Goal: Task Accomplishment & Management: Use online tool/utility

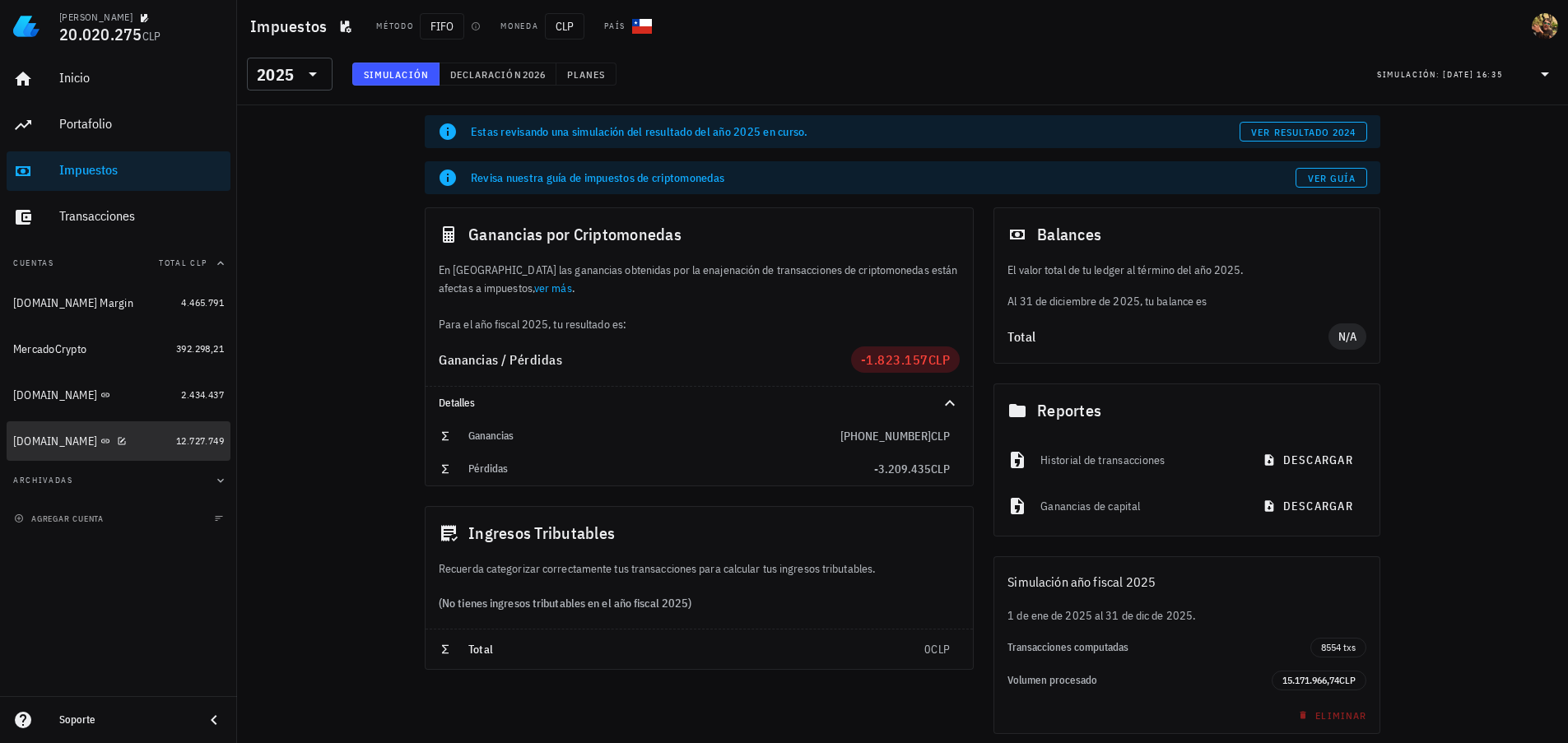
drag, startPoint x: 45, startPoint y: 443, endPoint x: 306, endPoint y: 593, distance: 301.0
click at [45, 442] on div "[DOMAIN_NAME]" at bounding box center [56, 441] width 84 height 14
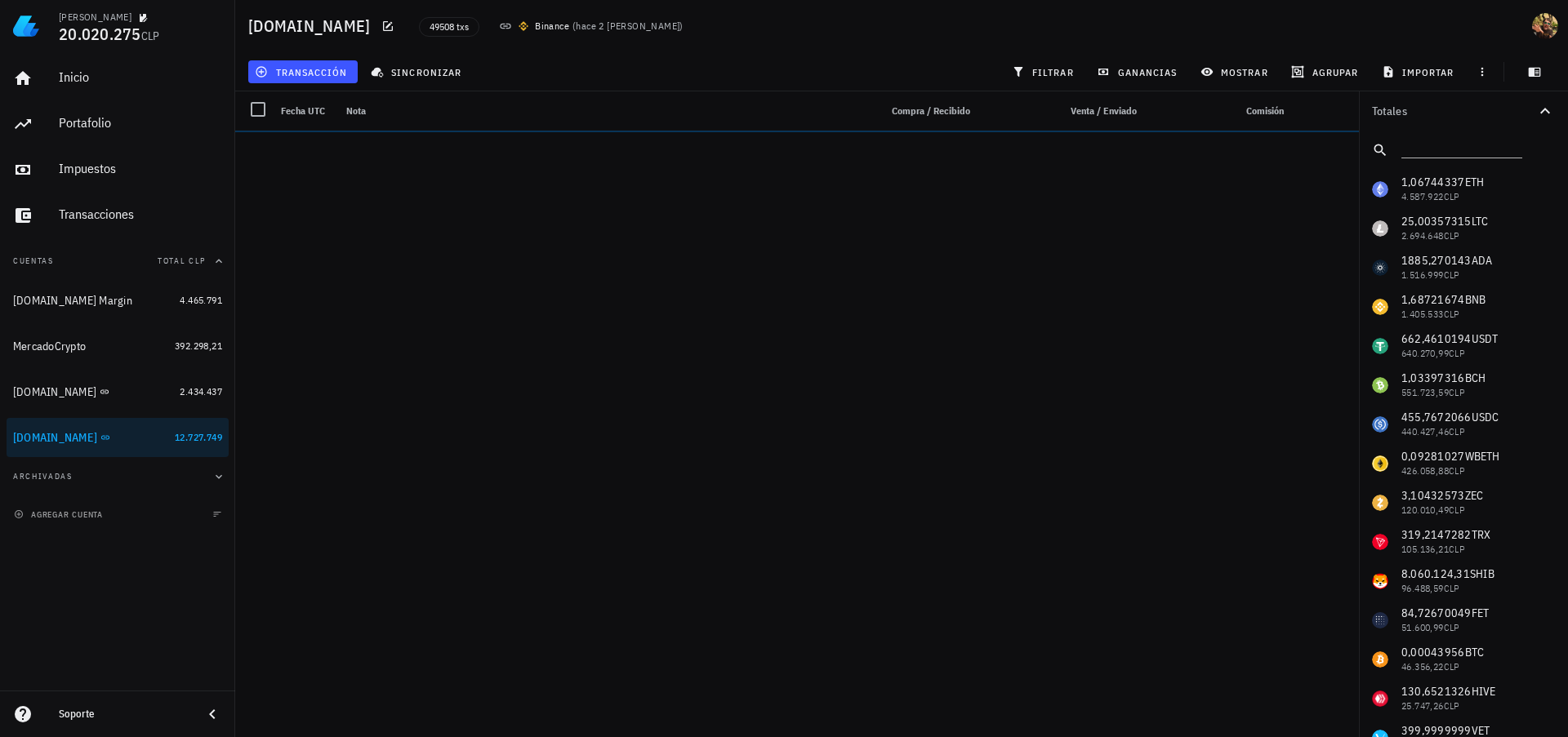
click at [0, 0] on icon "button" at bounding box center [0, 0] width 0 height 0
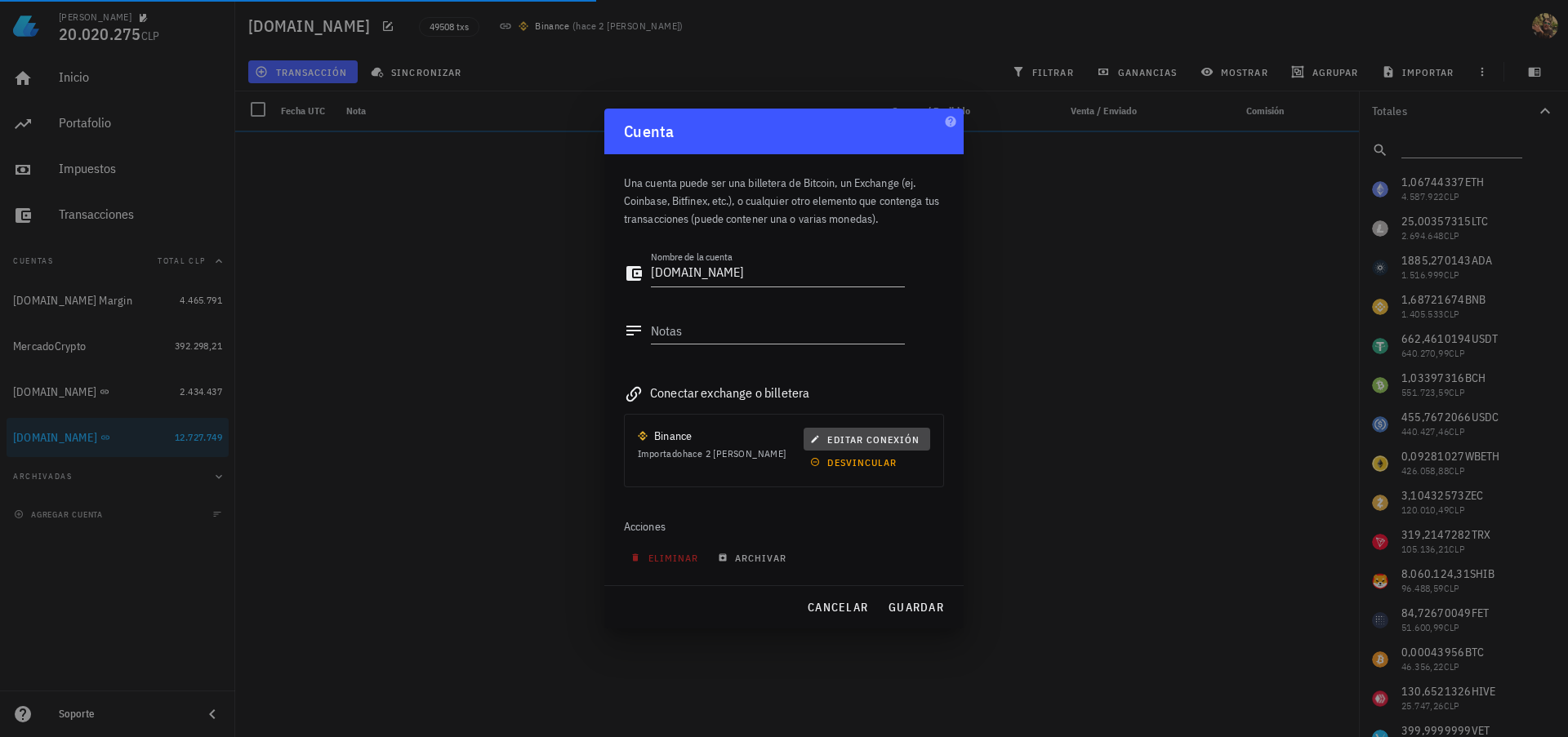
click at [845, 439] on span "editar conexión" at bounding box center [866, 440] width 106 height 13
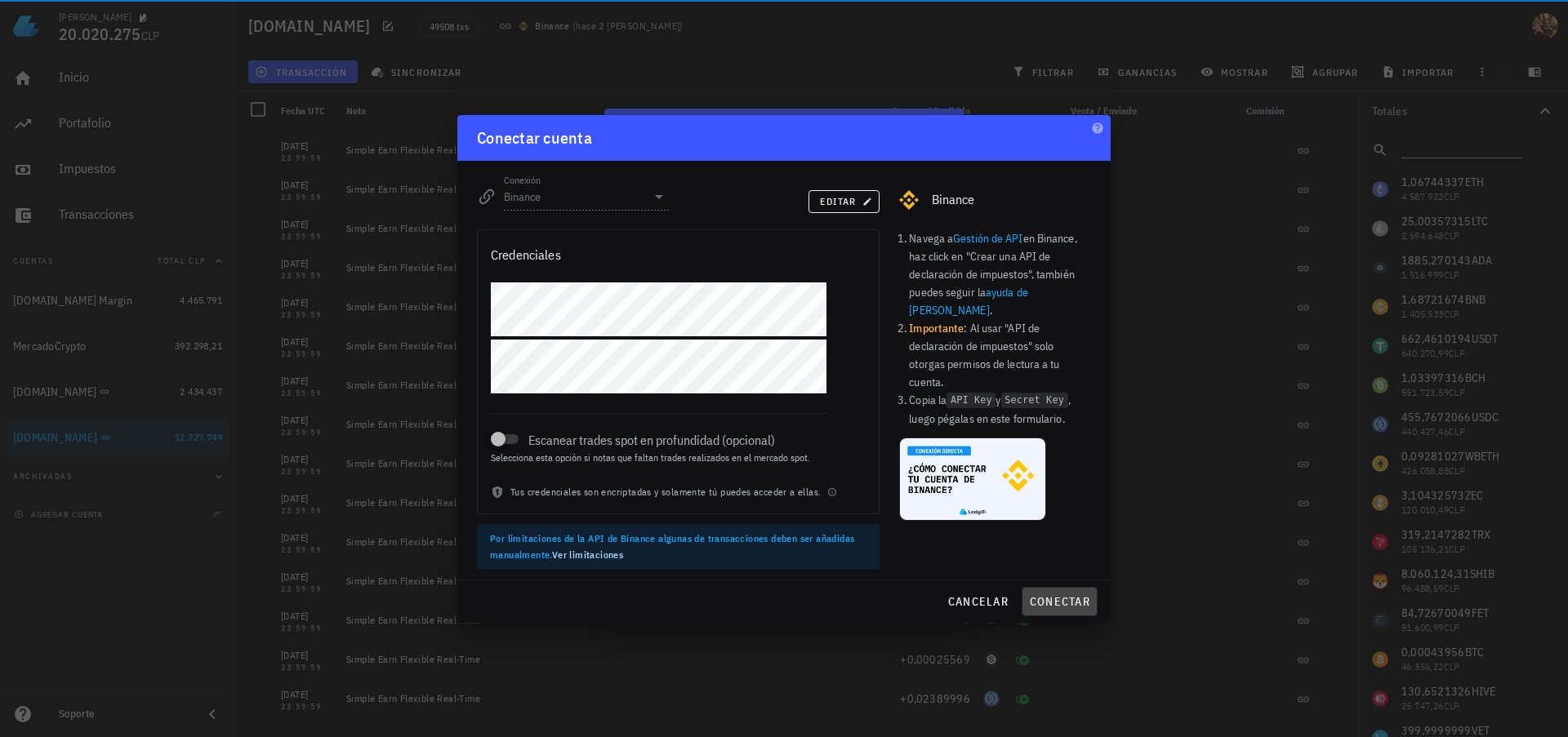
click at [1087, 599] on span "conectar" at bounding box center [1059, 602] width 61 height 15
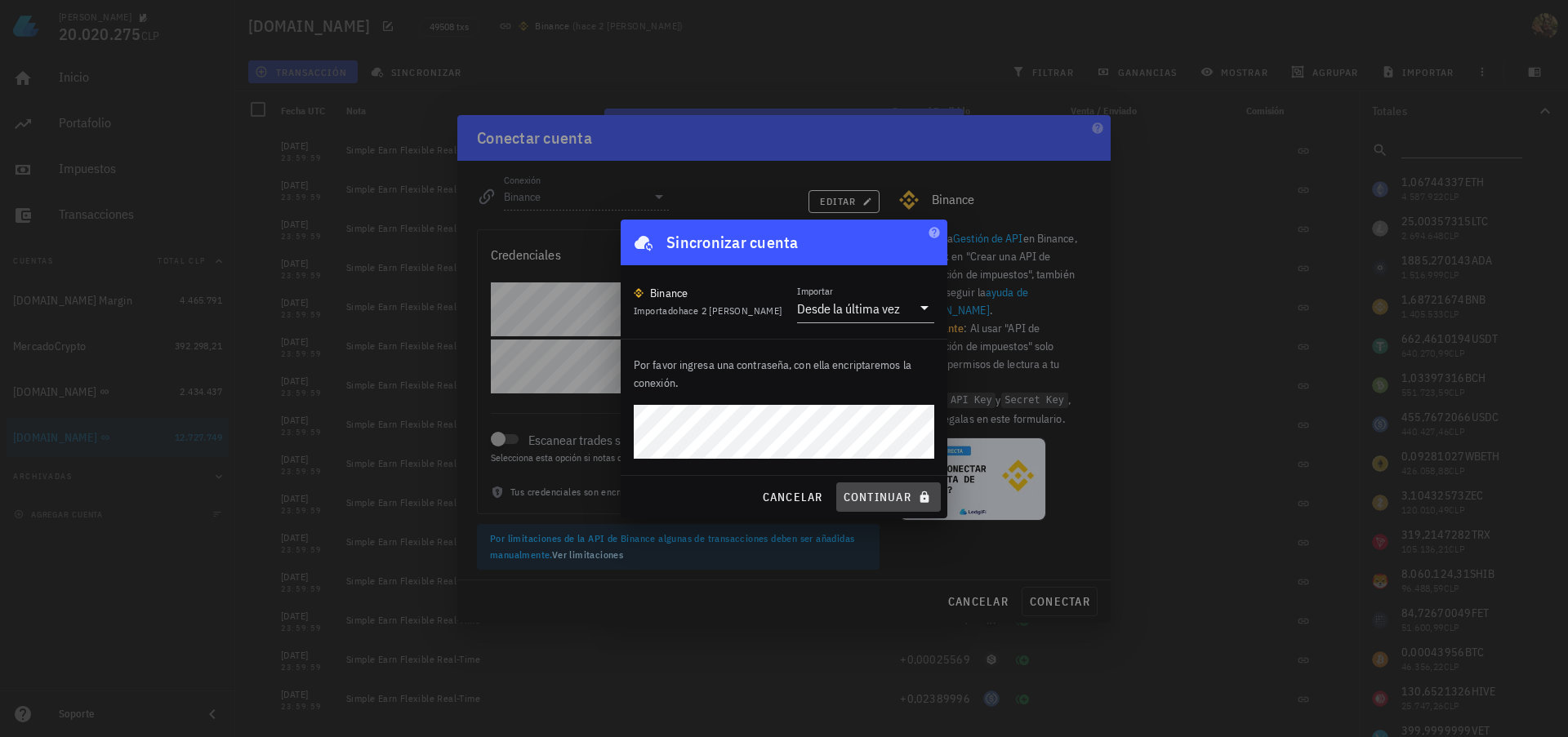
click at [899, 493] on span "continuar" at bounding box center [888, 497] width 91 height 15
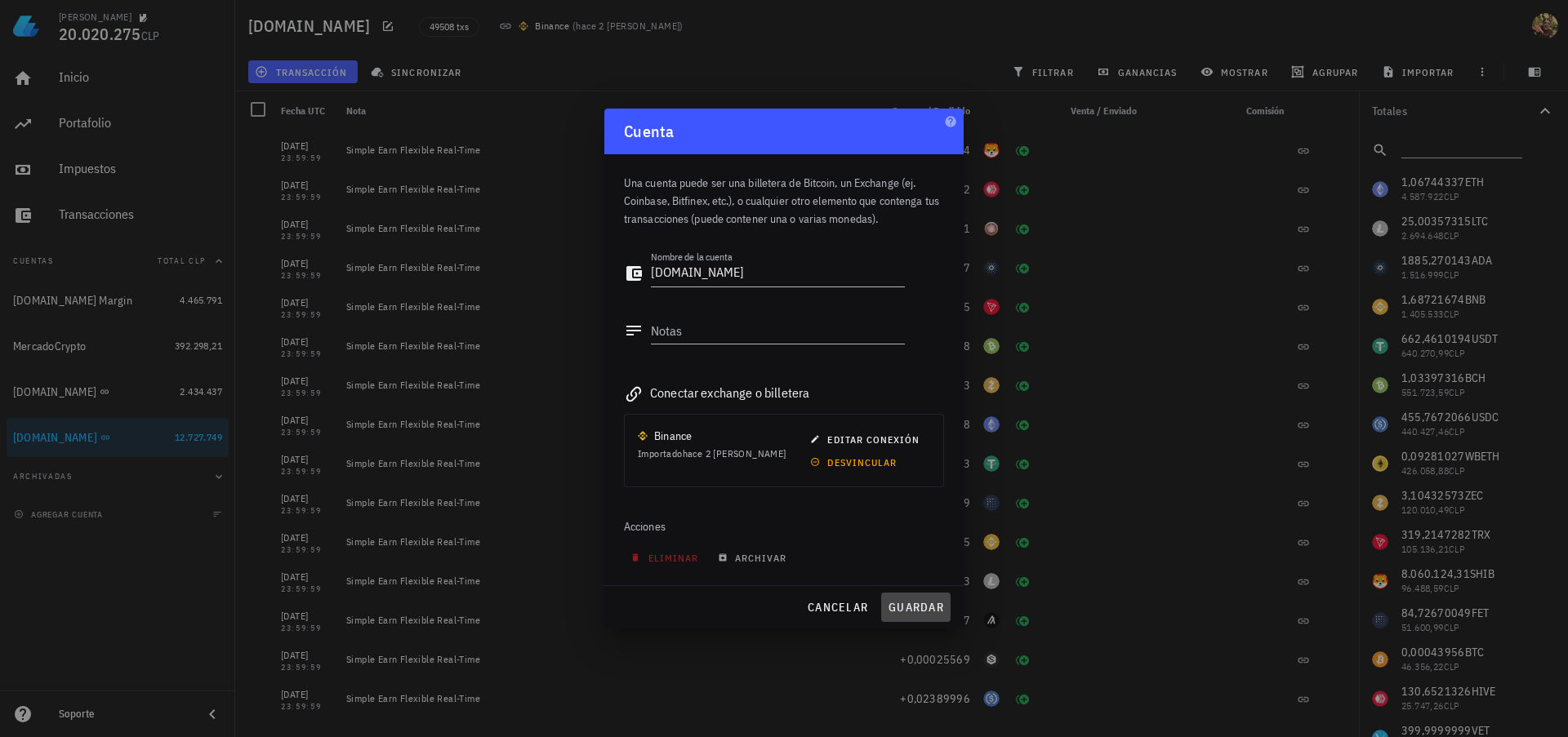
click at [921, 612] on span "guardar" at bounding box center [915, 607] width 56 height 15
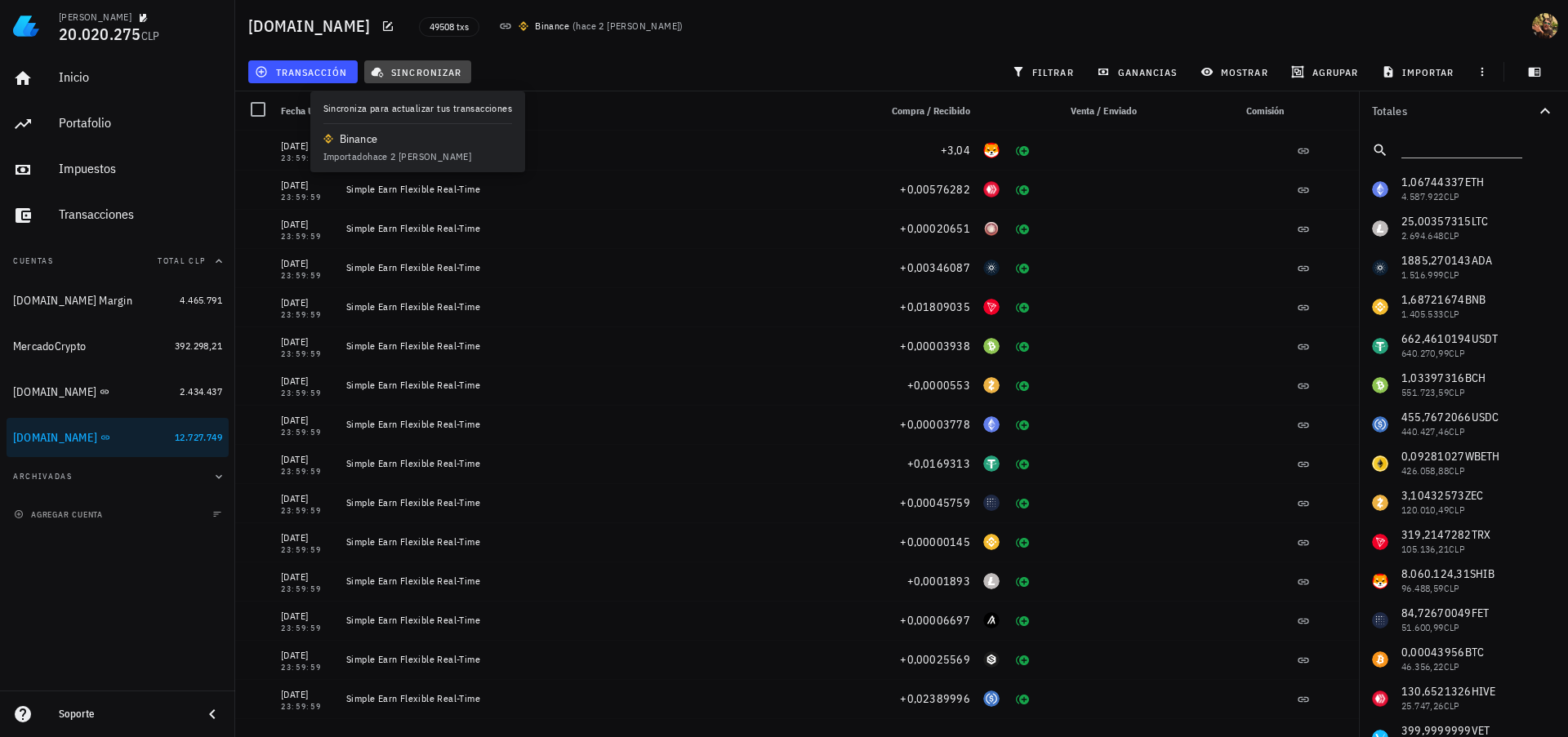
click at [442, 74] on span "sincronizar" at bounding box center [417, 72] width 88 height 13
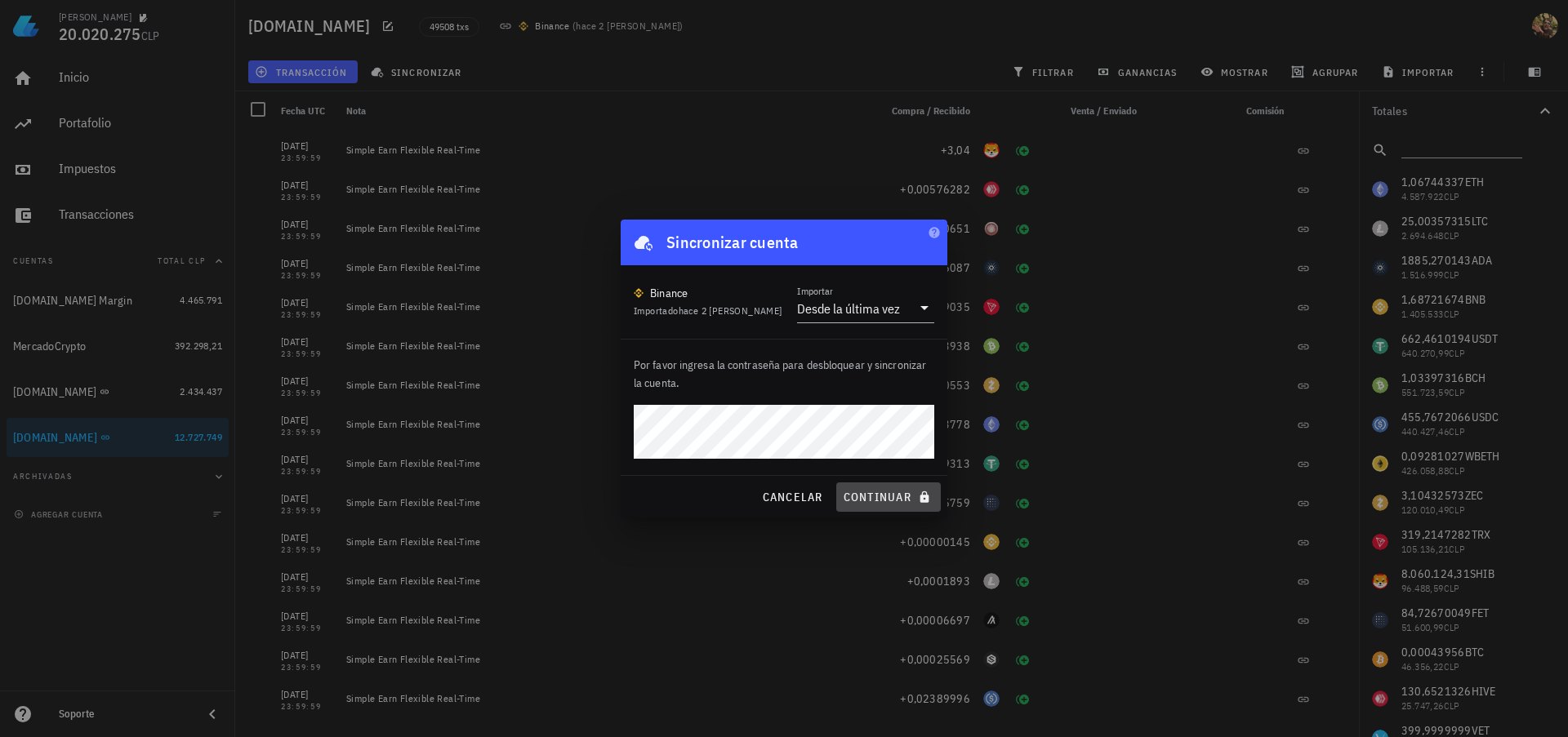
click at [901, 495] on span "continuar" at bounding box center [888, 497] width 91 height 15
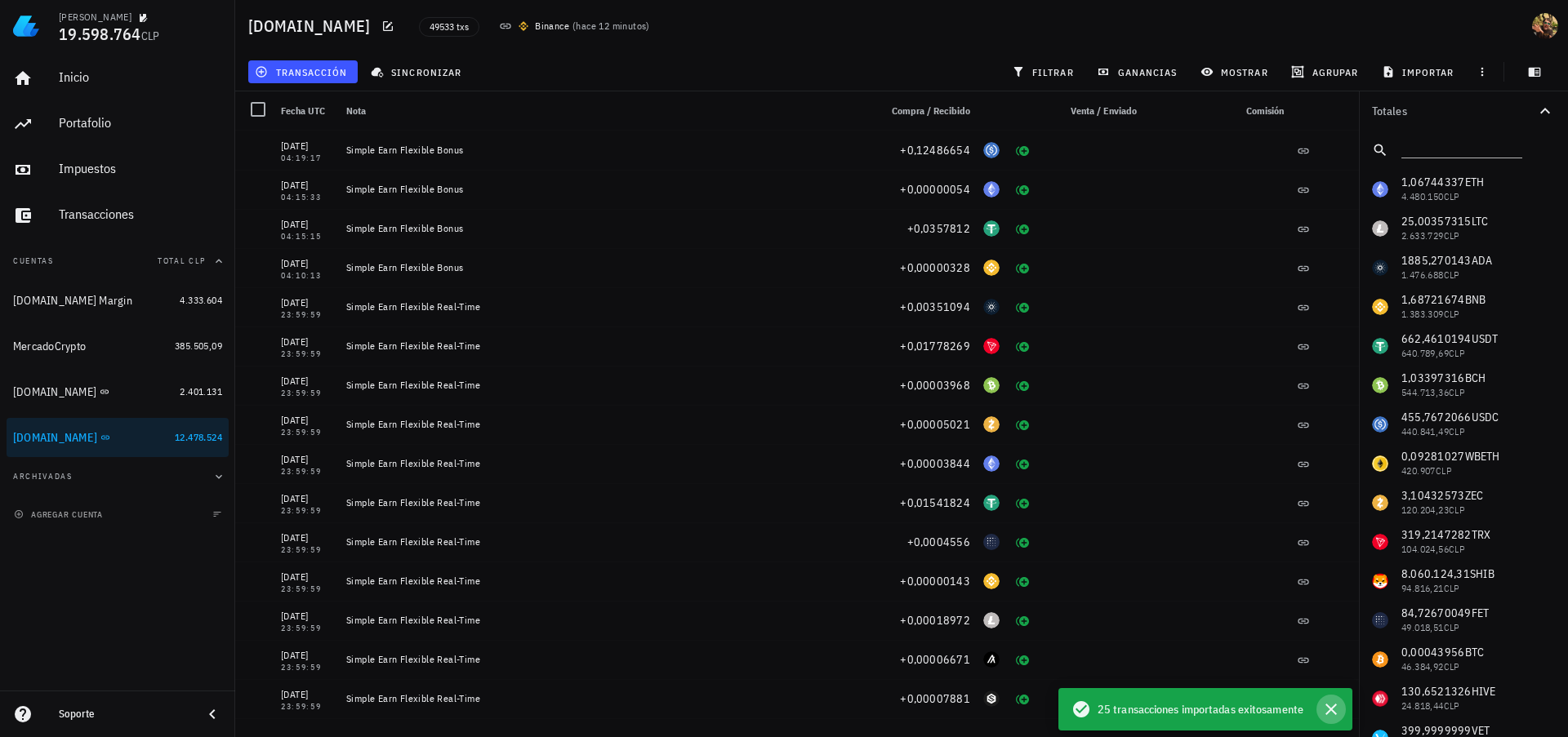
click at [1333, 703] on icon "button" at bounding box center [1331, 709] width 19 height 19
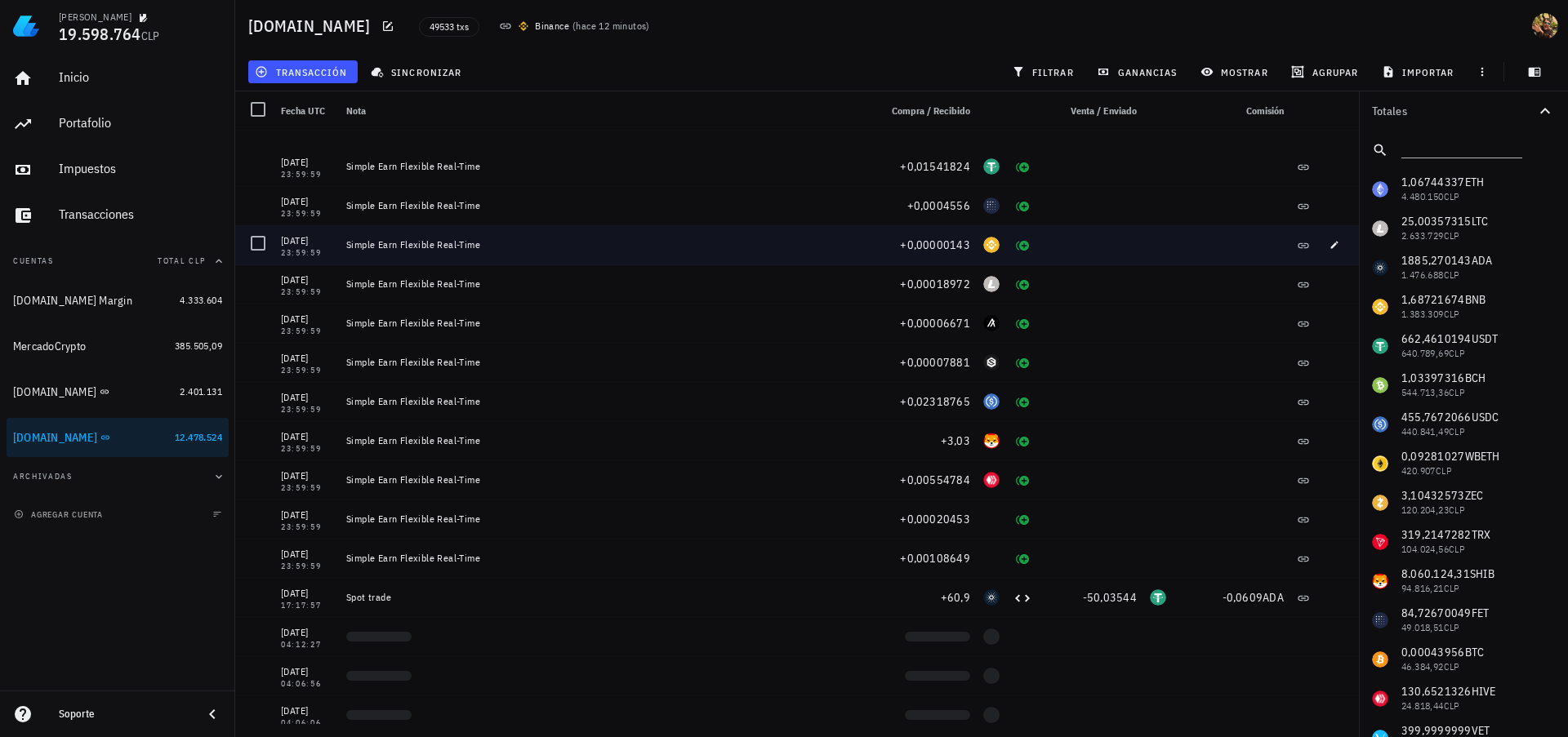
scroll to position [587, 0]
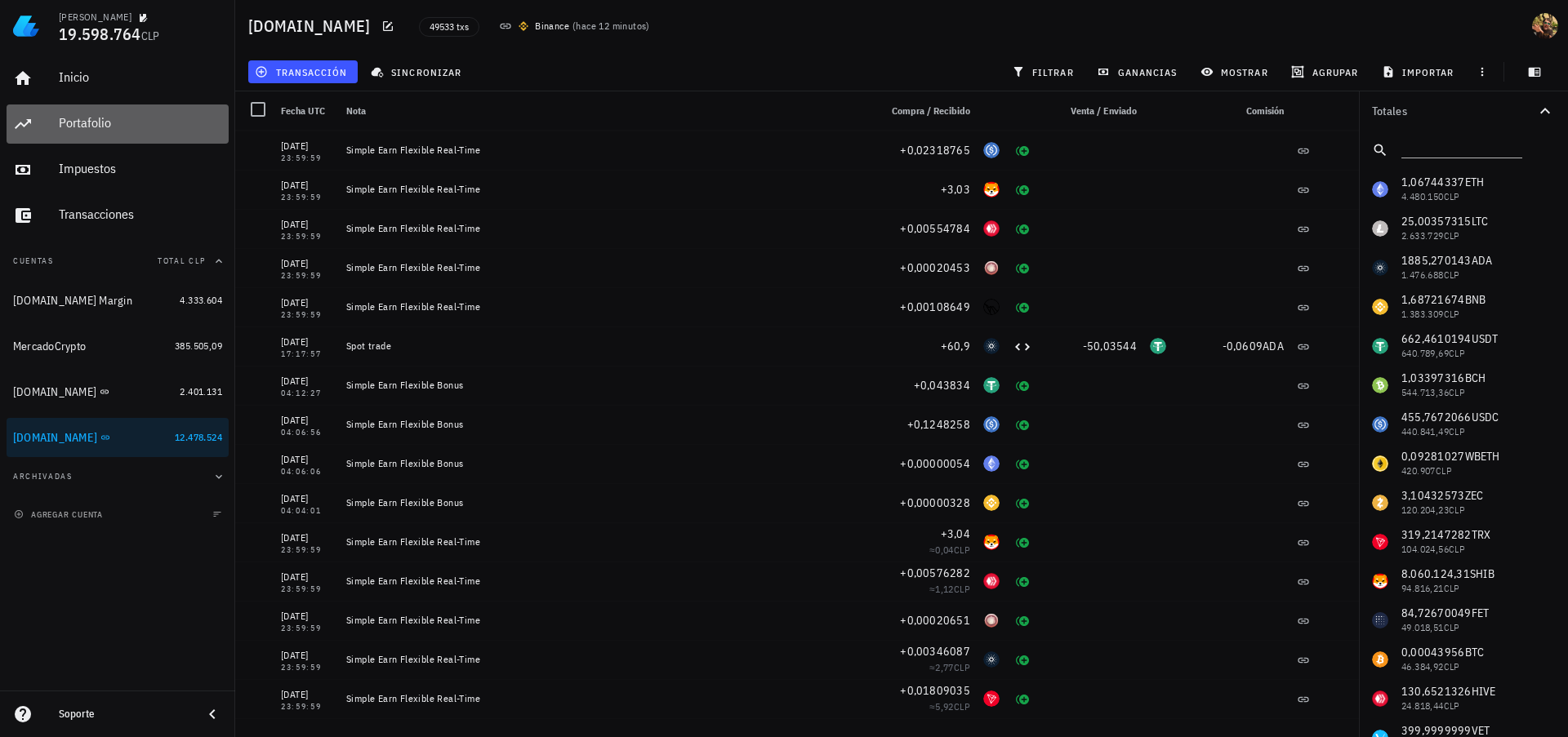
click at [84, 115] on div "Portafolio" at bounding box center [140, 123] width 163 height 16
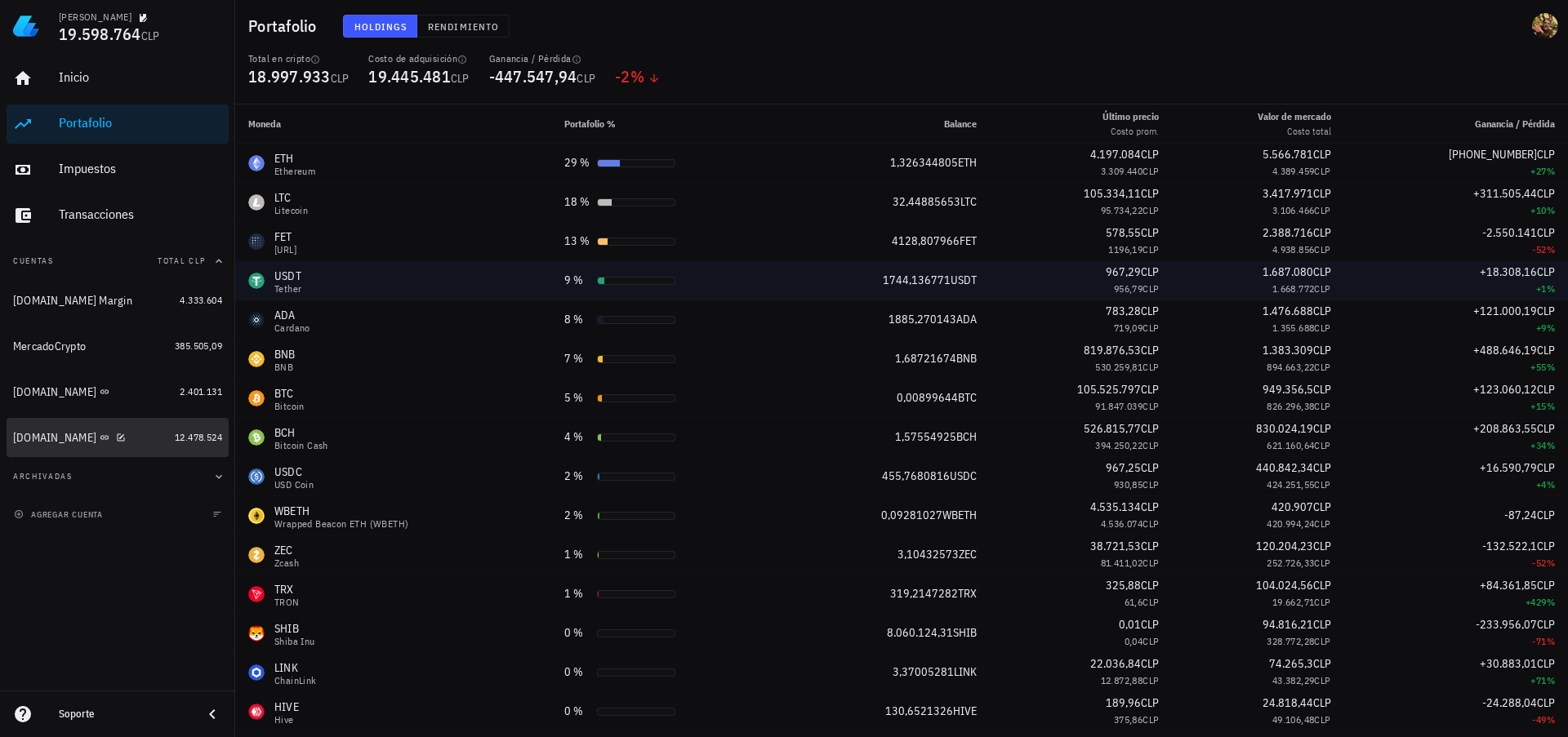
drag, startPoint x: 41, startPoint y: 440, endPoint x: 1046, endPoint y: 275, distance: 1018.5
click at [41, 438] on div "[DOMAIN_NAME]" at bounding box center [55, 438] width 84 height 14
